Goal: Obtain resource: Obtain resource

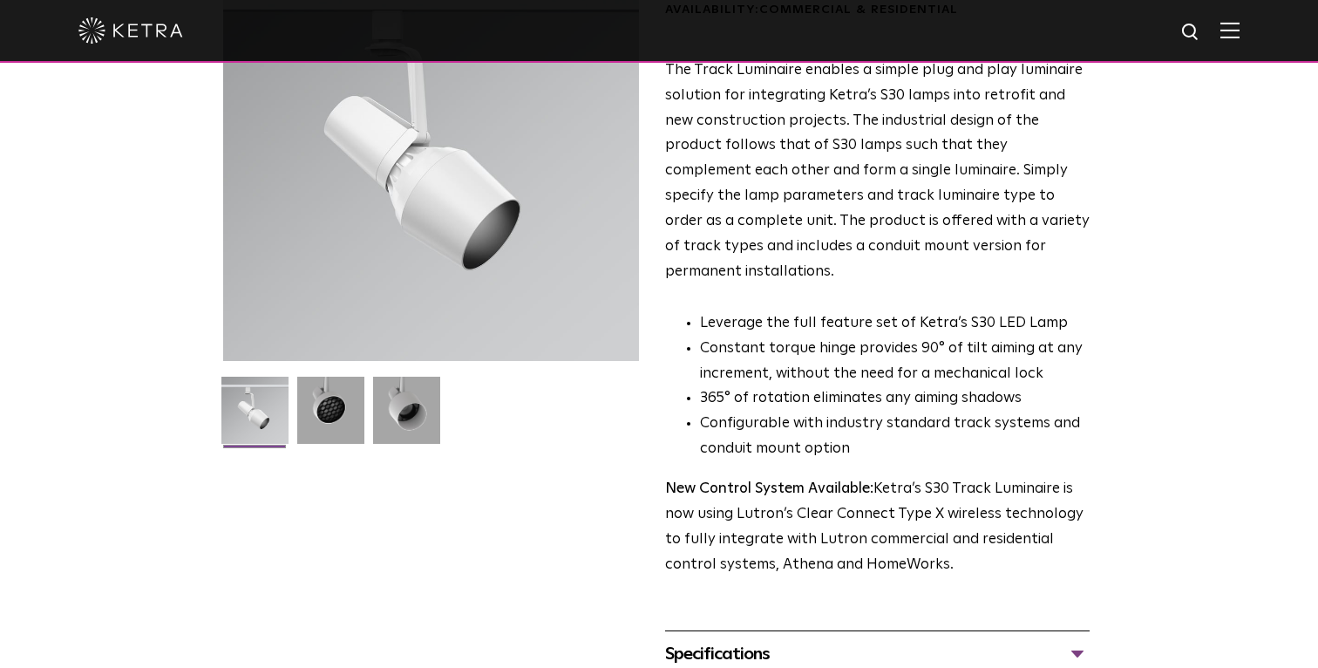
scroll to position [212, 0]
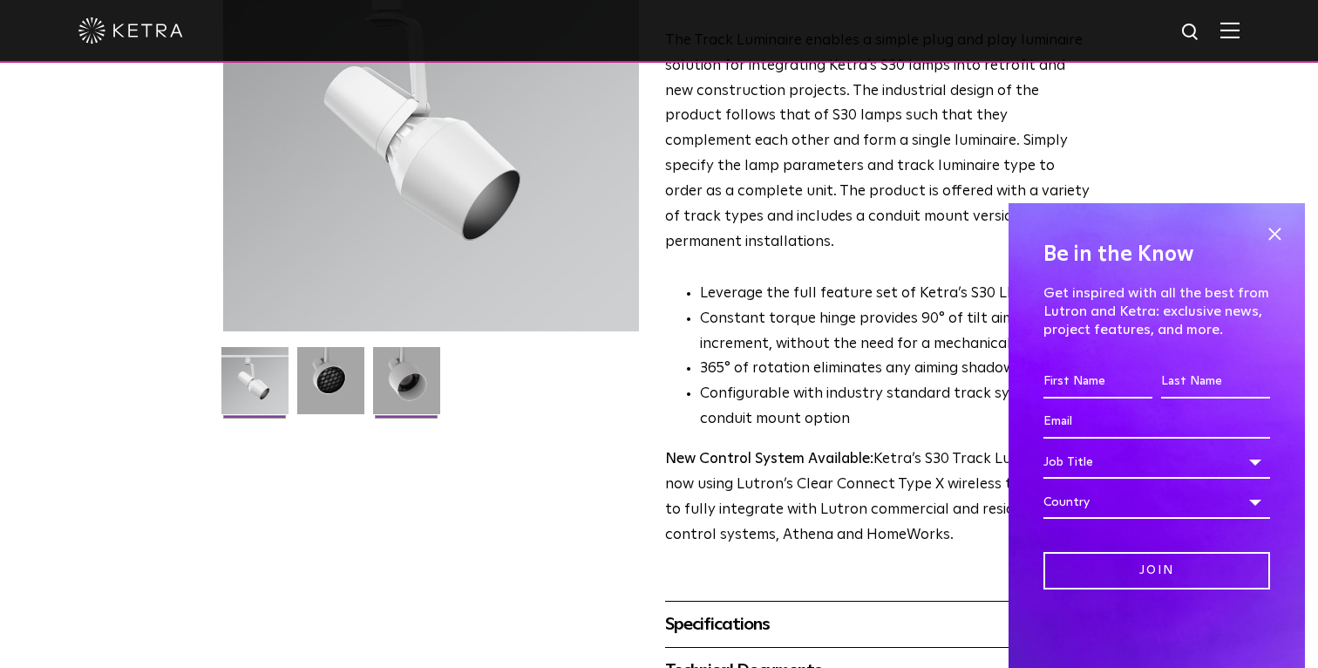
click at [370, 398] on li at bounding box center [405, 387] width 71 height 80
click at [326, 399] on img at bounding box center [330, 387] width 67 height 80
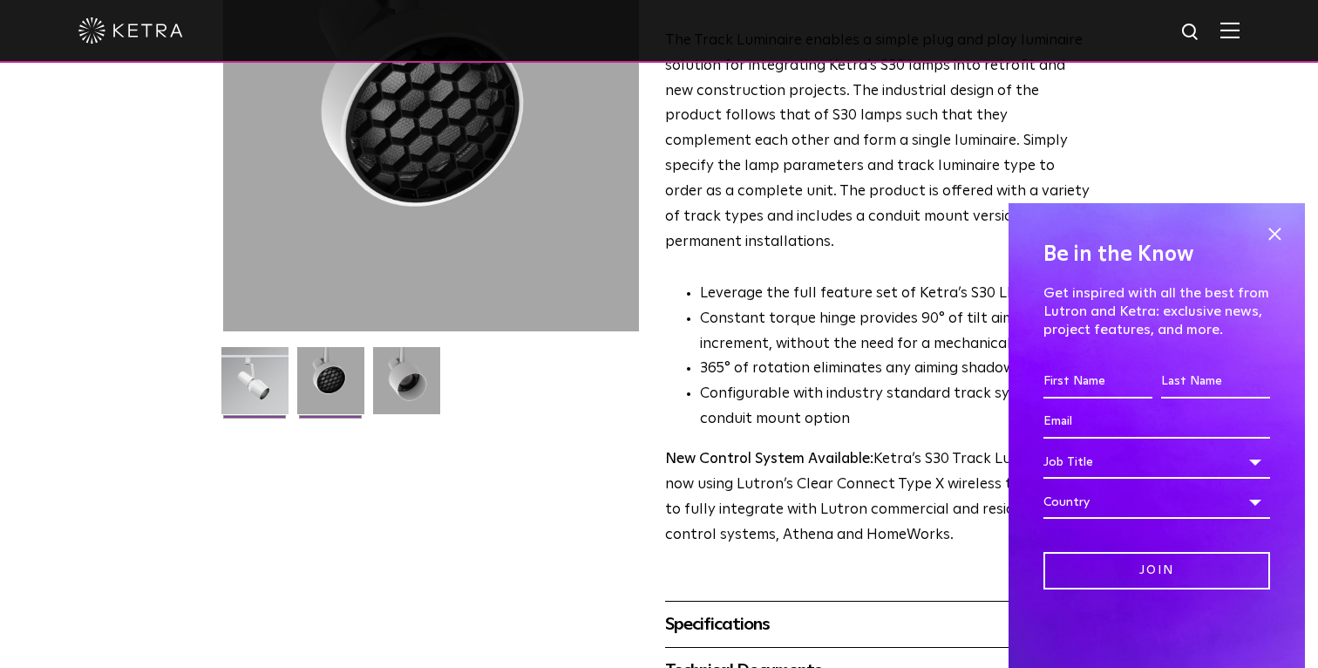
click at [282, 397] on img at bounding box center [254, 387] width 67 height 80
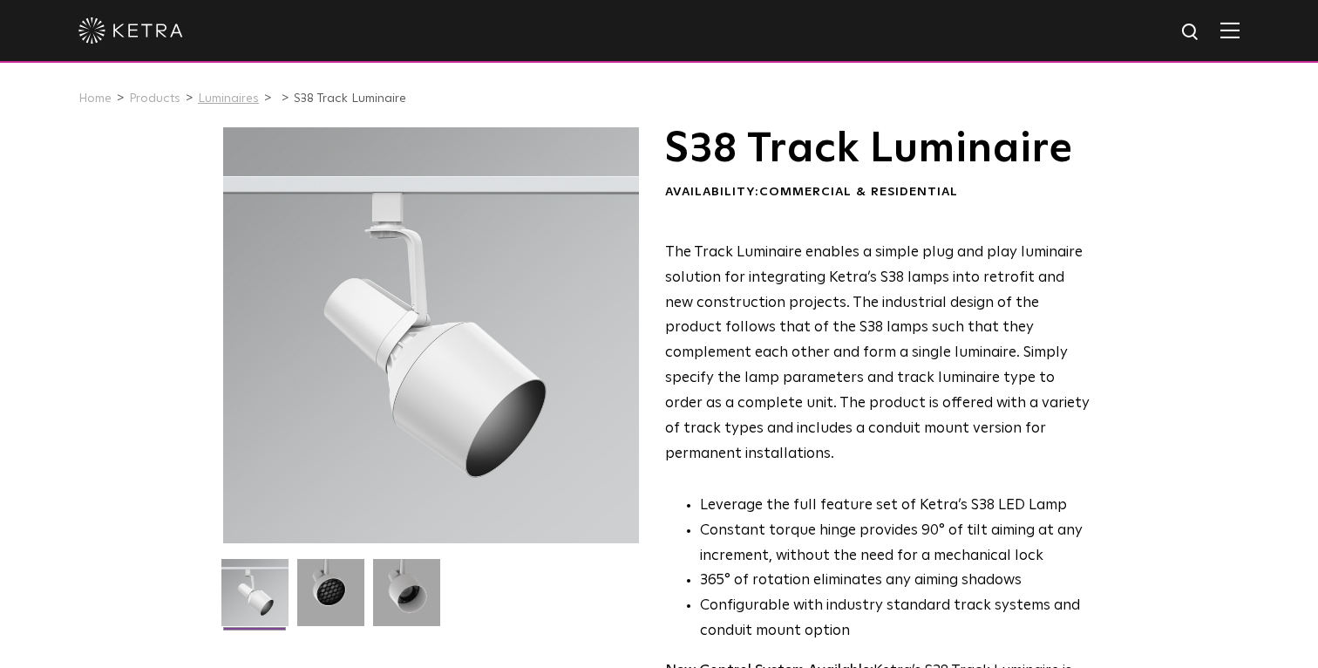
click at [221, 99] on link "Luminaires" at bounding box center [228, 98] width 61 height 12
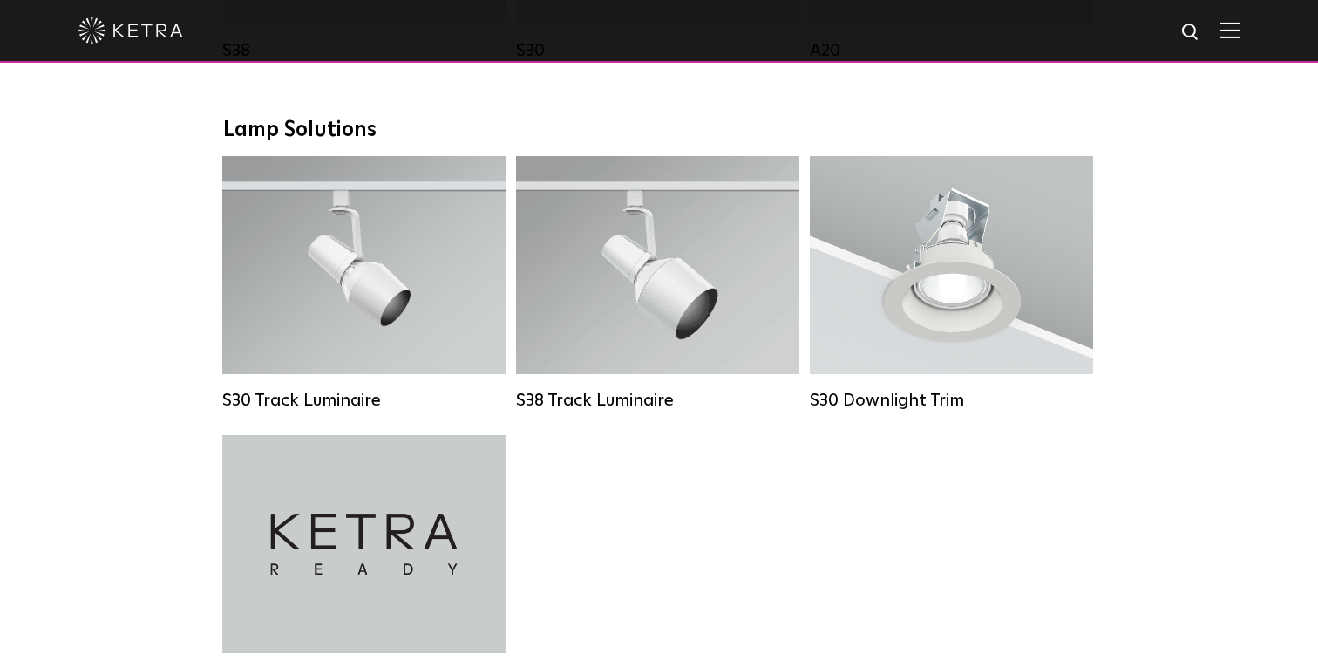
scroll to position [1552, 0]
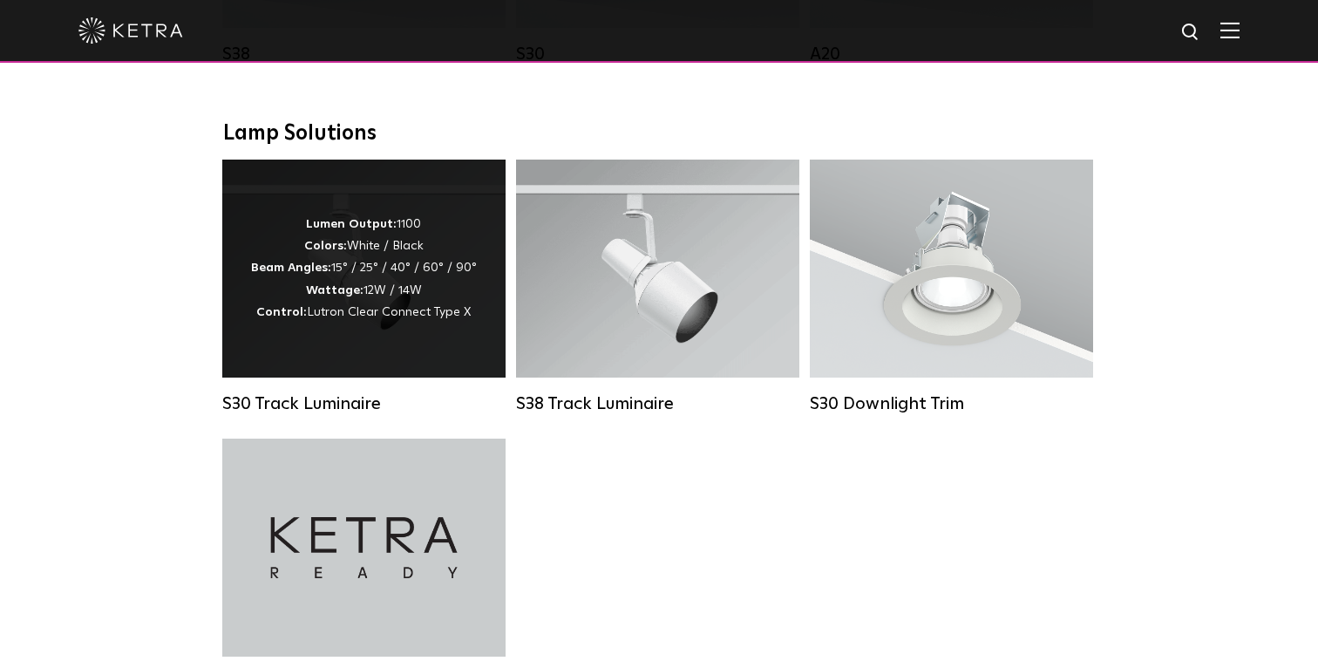
click at [338, 333] on div "Lumen Output: 1100 Colors: White / Black Beam Angles: 15° / 25° / 40° / 60° / 9…" at bounding box center [363, 269] width 283 height 218
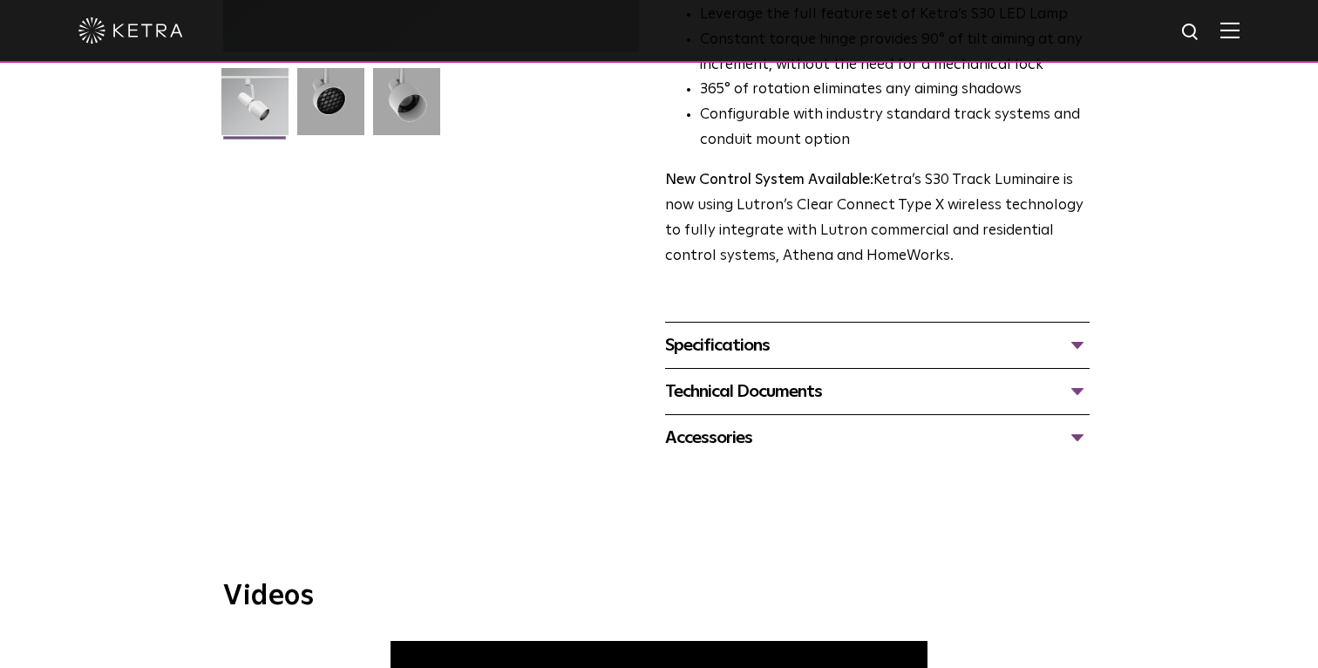
scroll to position [501, 0]
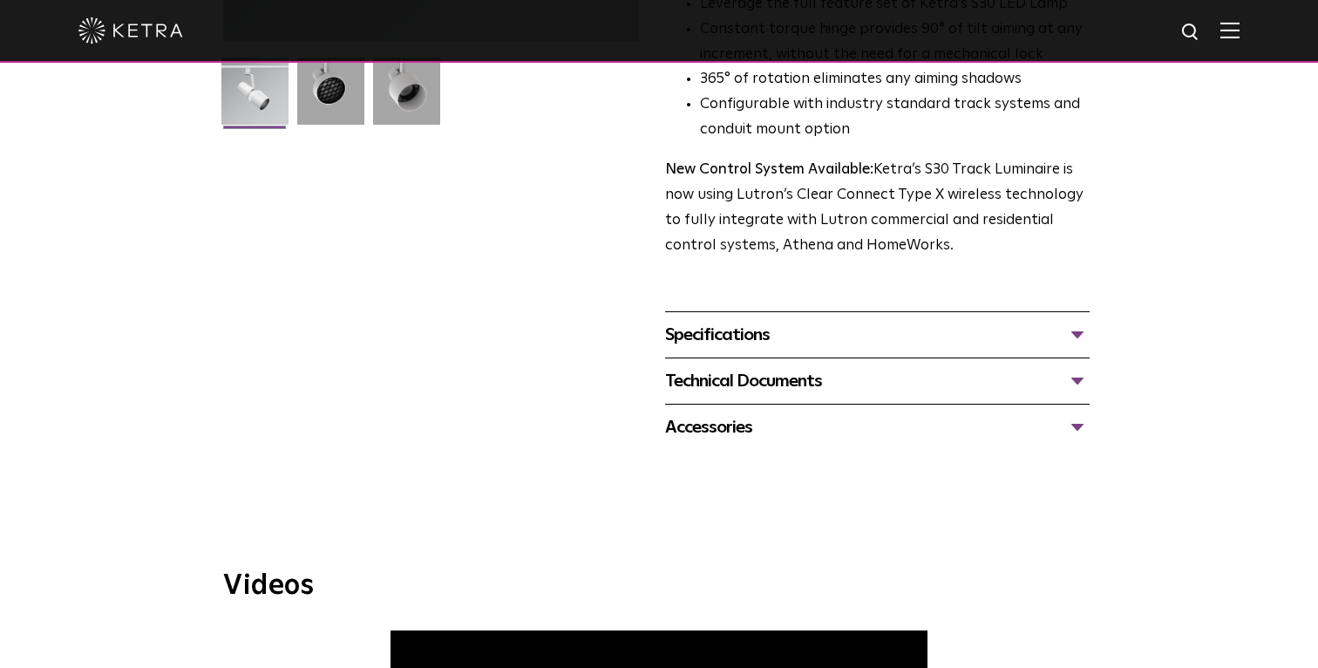
click at [751, 321] on div "Specifications" at bounding box center [877, 335] width 425 height 28
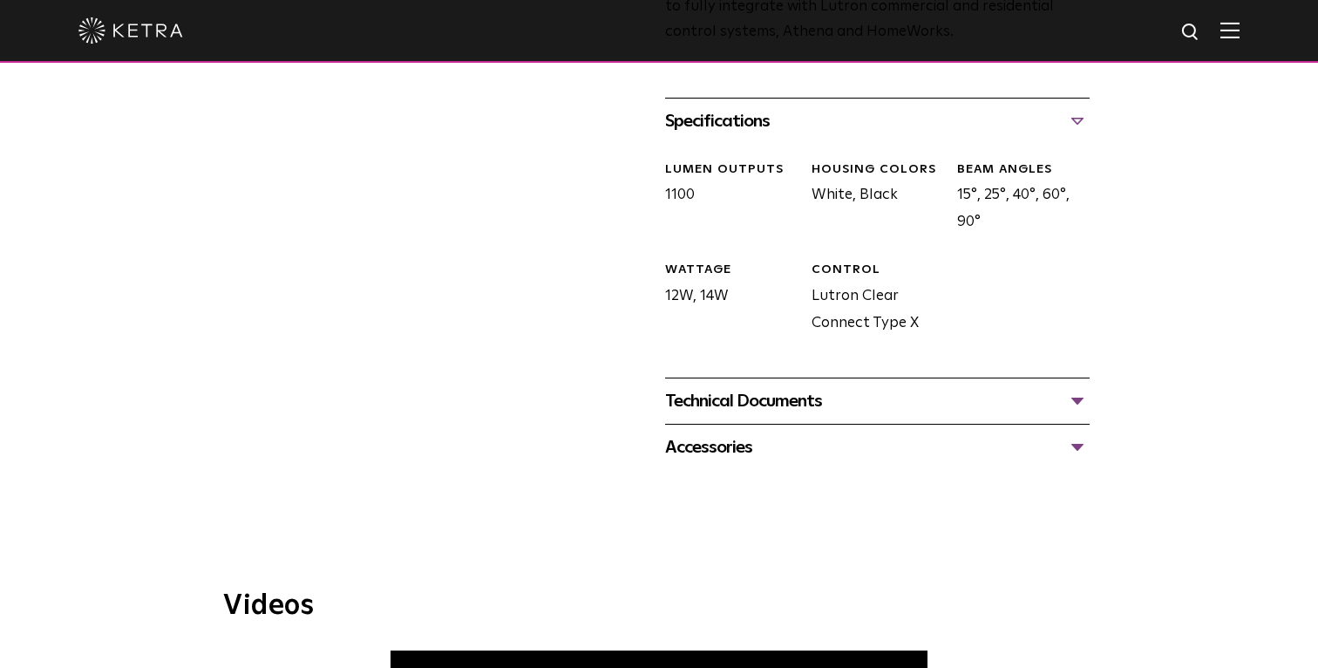
scroll to position [769, 0]
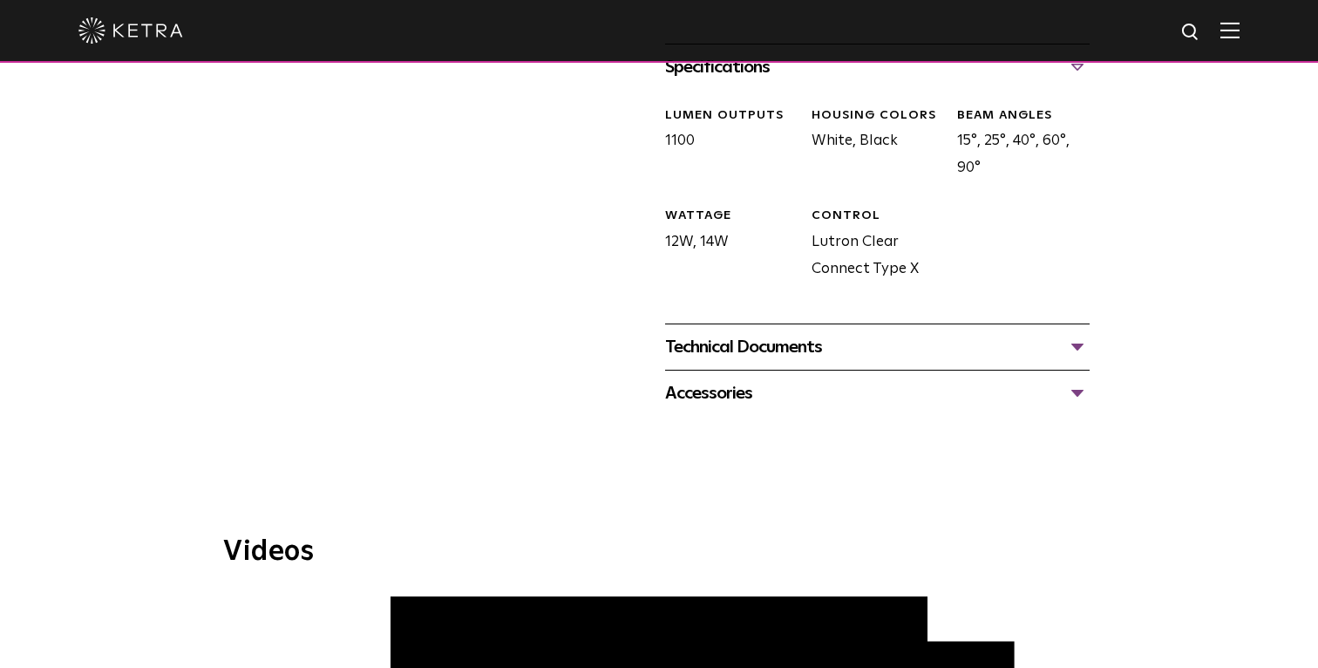
click at [781, 333] on div "Technical Documents" at bounding box center [877, 347] width 425 height 28
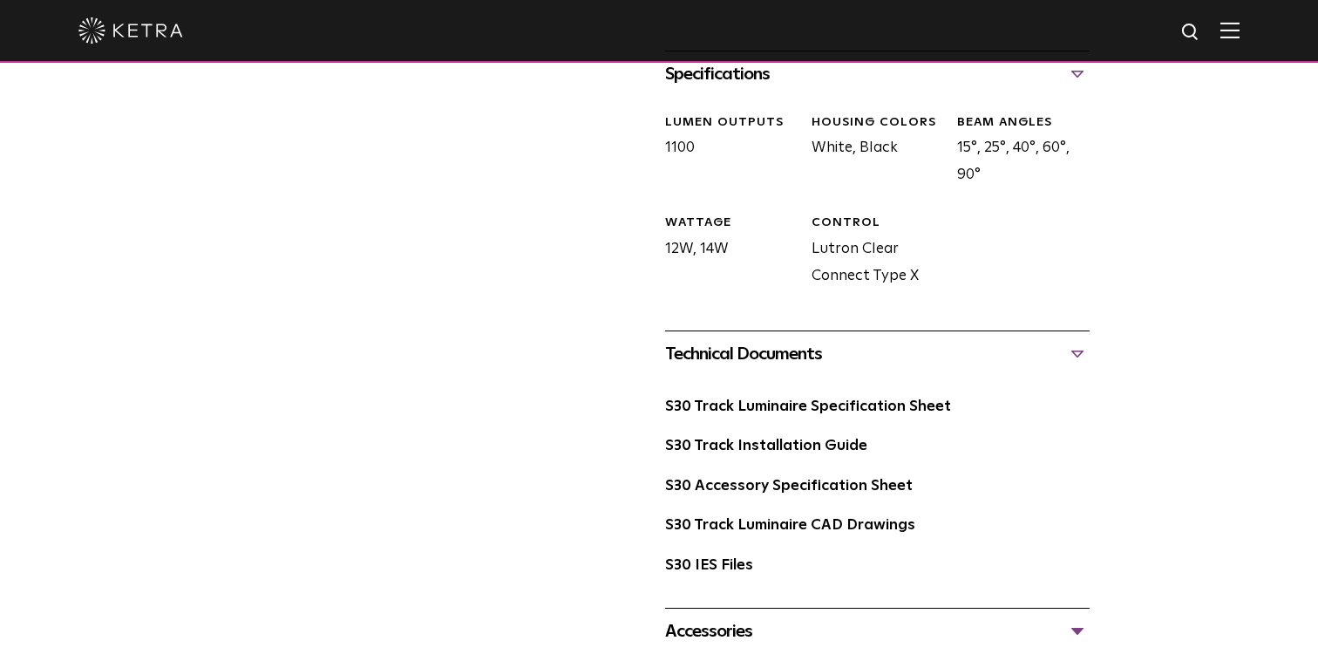
scroll to position [761, 0]
click at [841, 395] on div "S30 Track Luminaire Specification Sheet" at bounding box center [877, 415] width 425 height 40
click at [848, 400] on link "S30 Track Luminaire Specification Sheet" at bounding box center [808, 407] width 286 height 15
click at [688, 439] on link "S30 Track Installation Guide" at bounding box center [766, 446] width 202 height 15
